Goal: Task Accomplishment & Management: Use online tool/utility

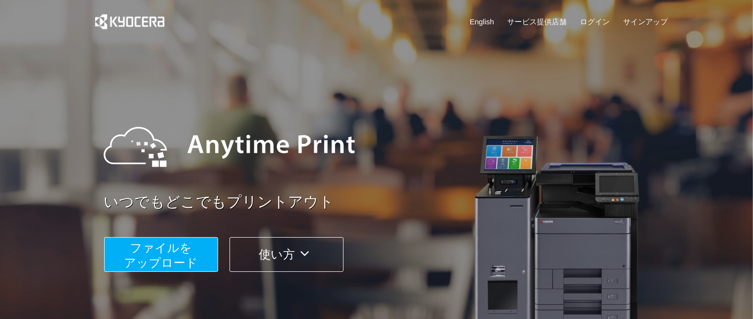
click at [194, 268] on span "ファイルを ​​アップロード" at bounding box center [161, 255] width 74 height 28
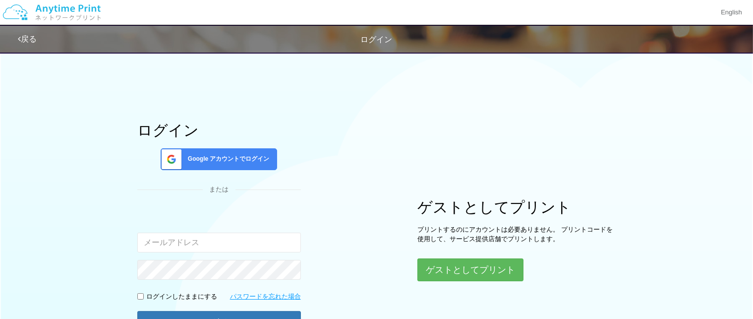
click at [218, 152] on div "Google アカウントでログイン" at bounding box center [219, 159] width 117 height 22
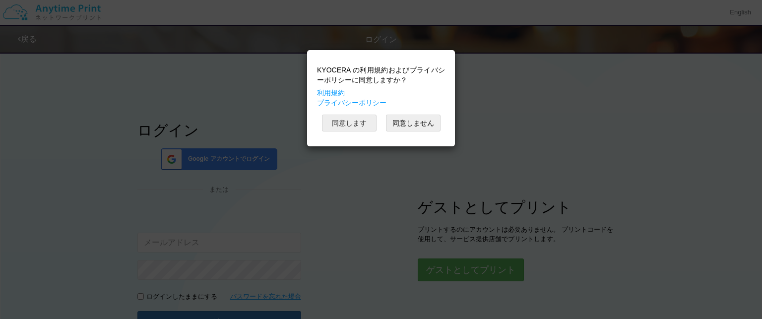
click at [348, 126] on button "同意します" at bounding box center [349, 123] width 55 height 17
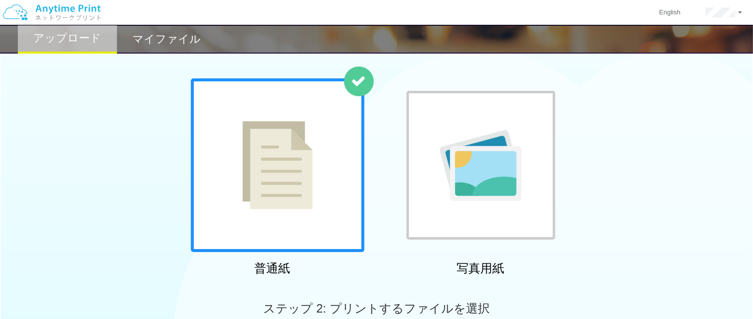
scroll to position [198, 0]
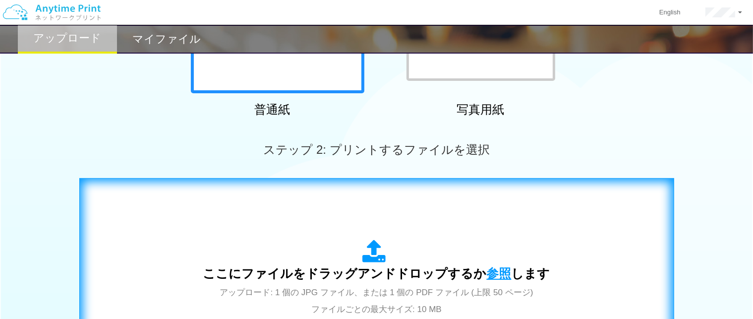
click at [494, 273] on span "参照" at bounding box center [499, 273] width 25 height 14
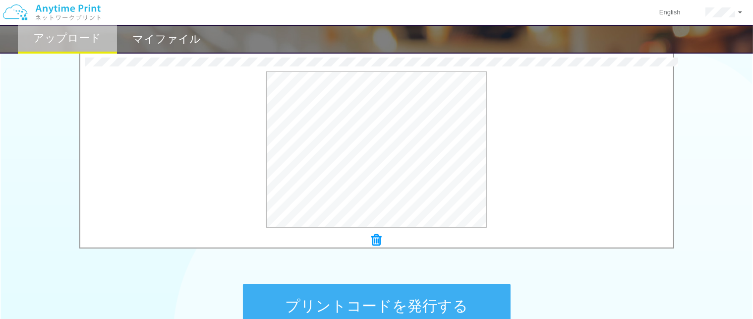
scroll to position [397, 0]
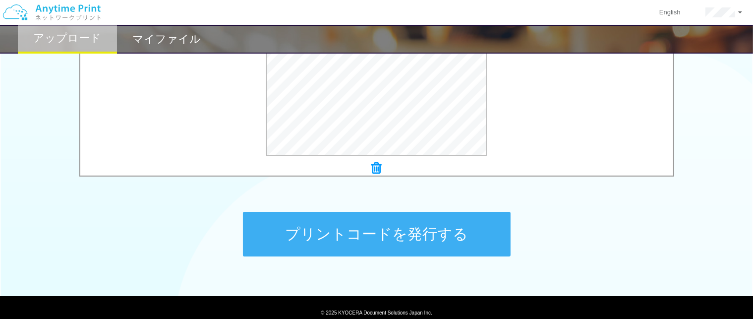
click at [463, 225] on button "プリントコードを発行する" at bounding box center [377, 234] width 268 height 45
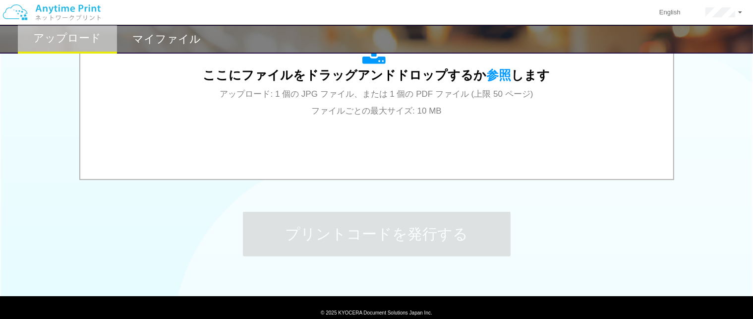
scroll to position [0, 0]
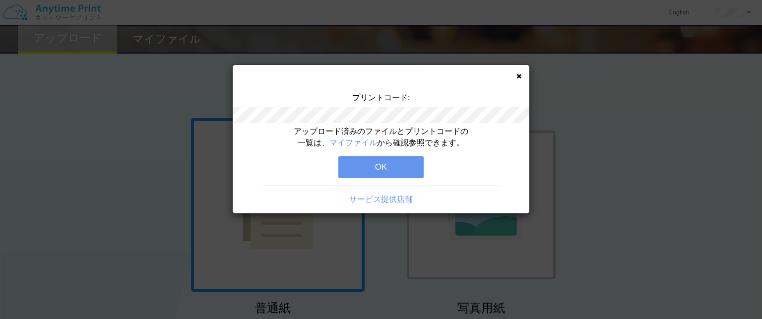
click at [389, 170] on button "OK" at bounding box center [380, 167] width 85 height 22
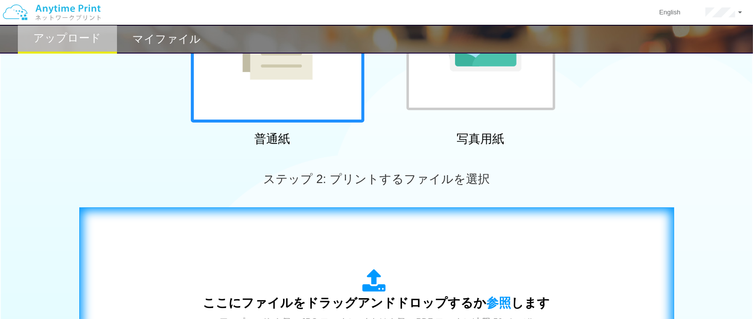
scroll to position [198, 0]
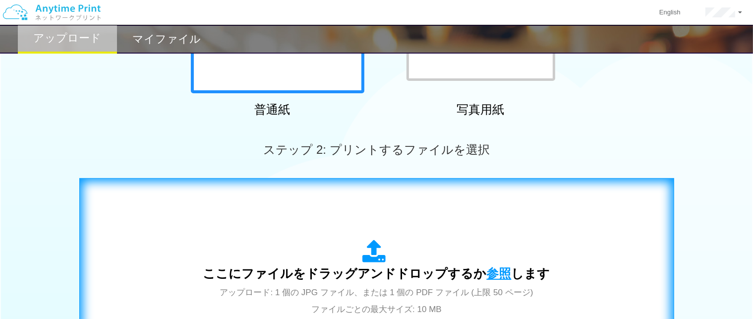
click at [487, 270] on span "参照" at bounding box center [499, 273] width 25 height 14
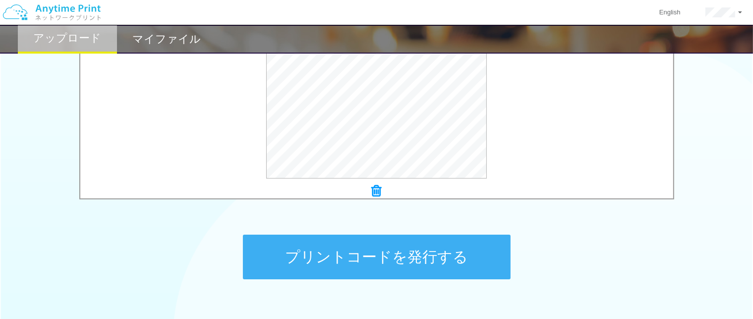
scroll to position [435, 0]
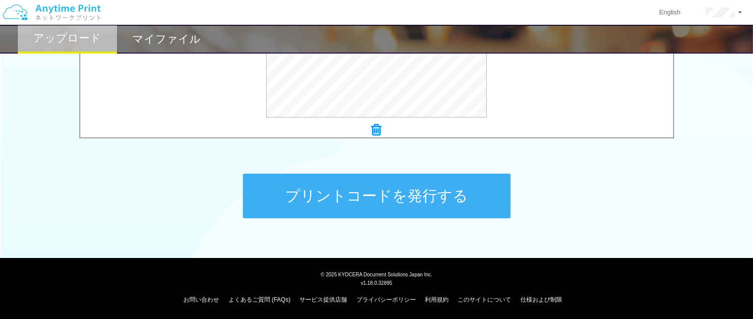
click at [362, 202] on button "プリントコードを発行する" at bounding box center [377, 196] width 268 height 45
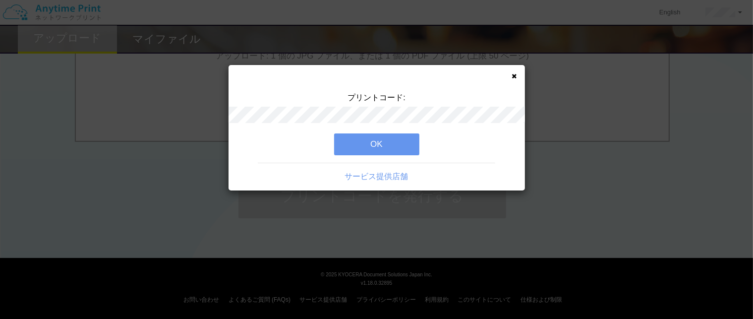
scroll to position [0, 0]
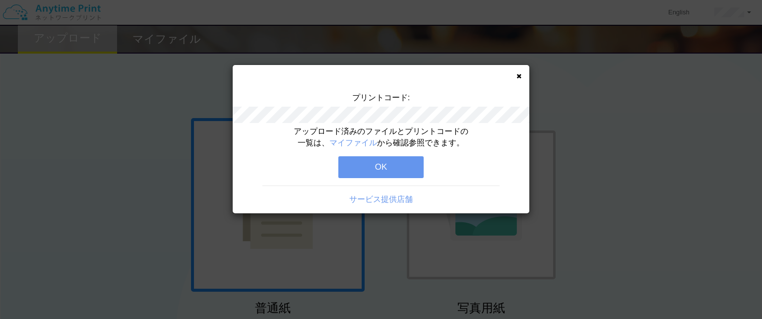
click at [358, 162] on button "OK" at bounding box center [380, 167] width 85 height 22
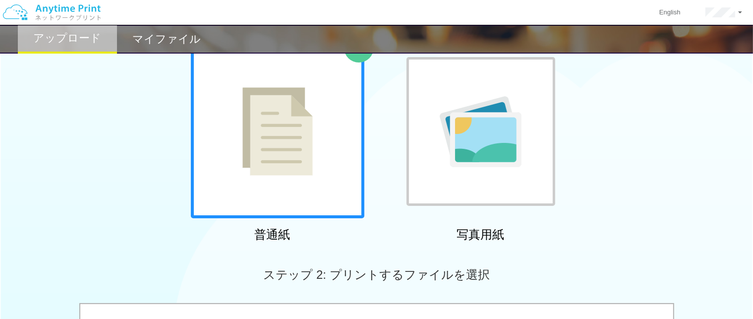
scroll to position [248, 0]
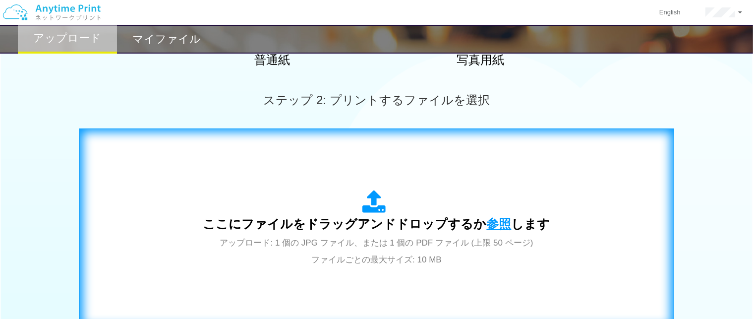
click at [490, 221] on span "参照" at bounding box center [499, 224] width 25 height 14
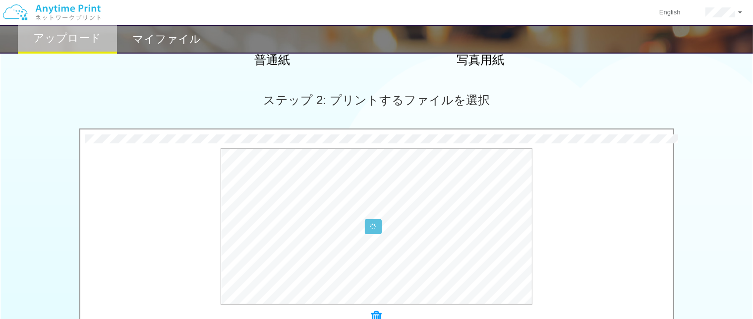
scroll to position [435, 0]
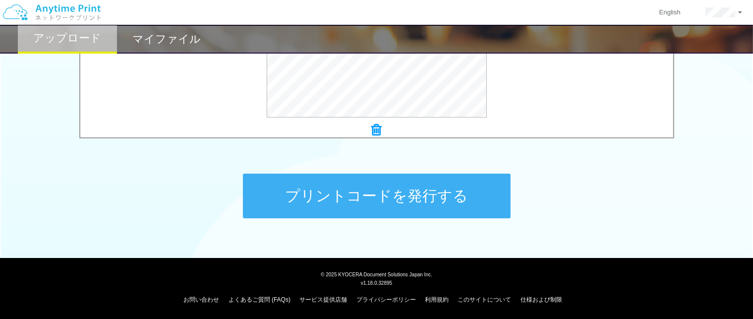
click at [317, 184] on button "プリントコードを発行する" at bounding box center [377, 196] width 268 height 45
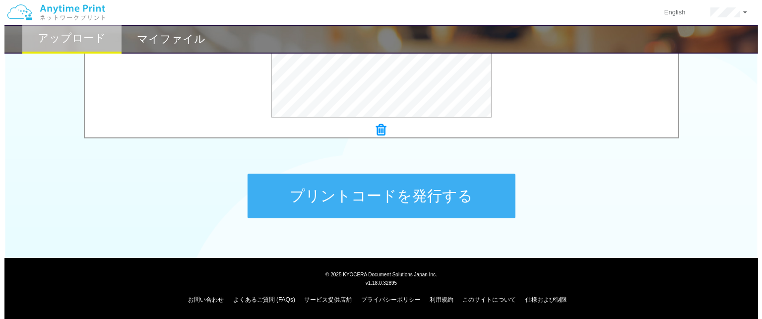
scroll to position [0, 0]
